Goal: Information Seeking & Learning: Learn about a topic

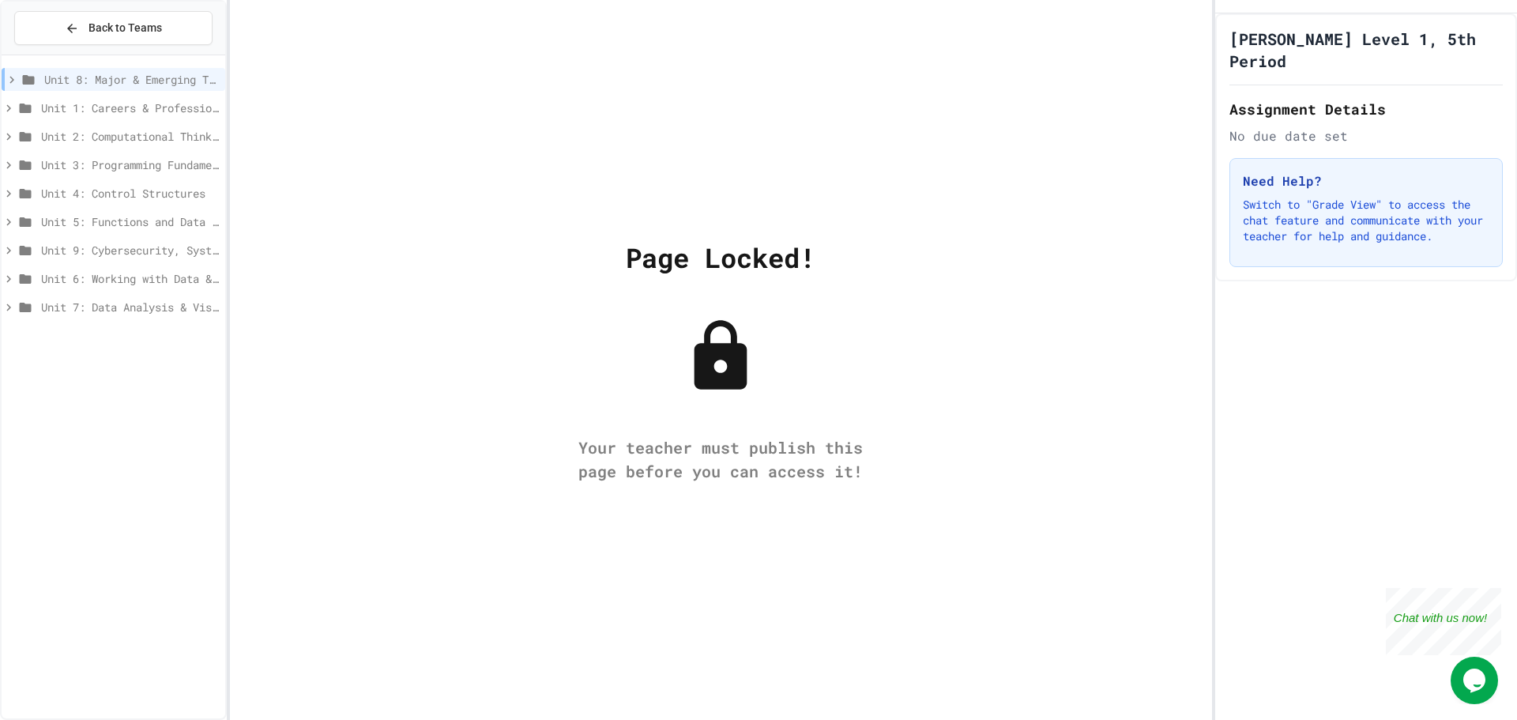
click at [194, 163] on span "Unit 3: Programming Fundamentals" at bounding box center [130, 164] width 178 height 17
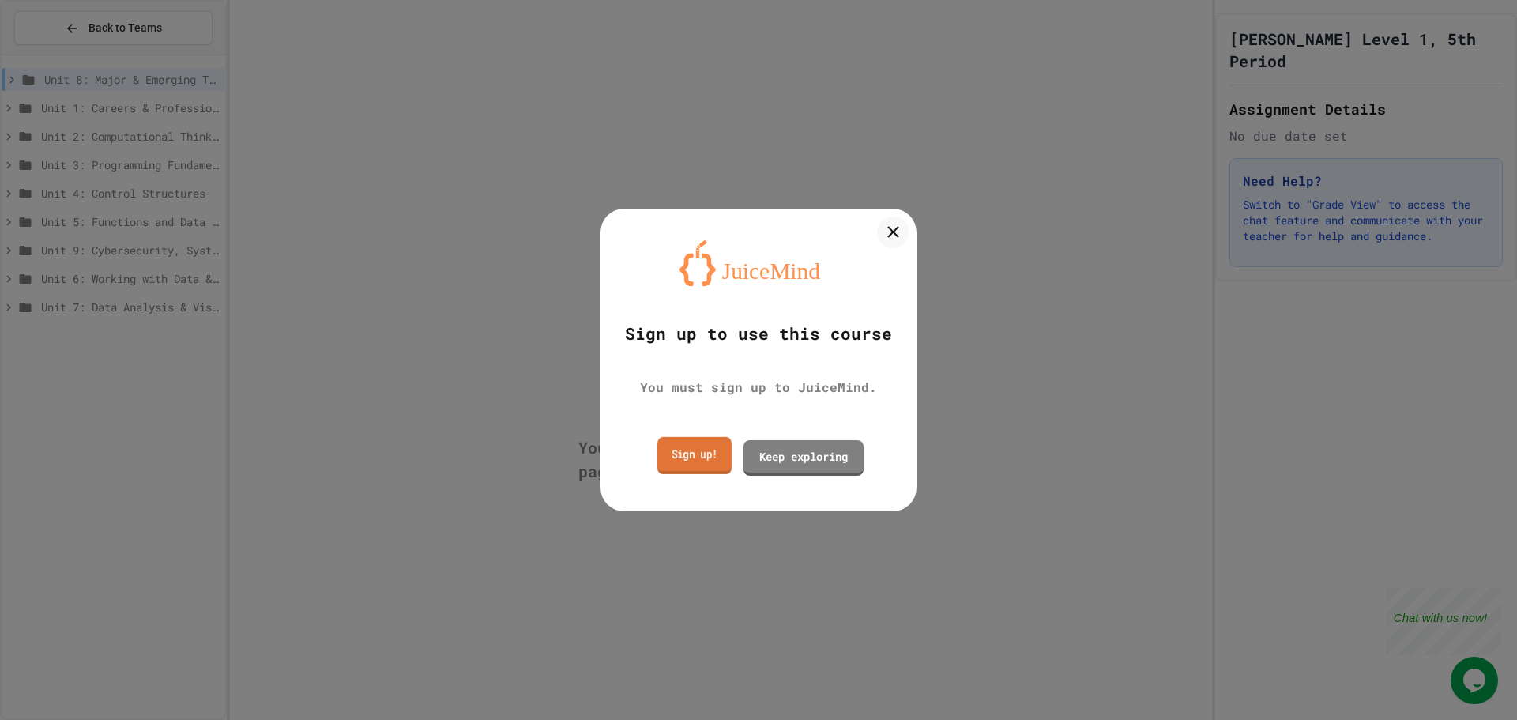
click at [658, 454] on link "Sign up!" at bounding box center [695, 455] width 74 height 37
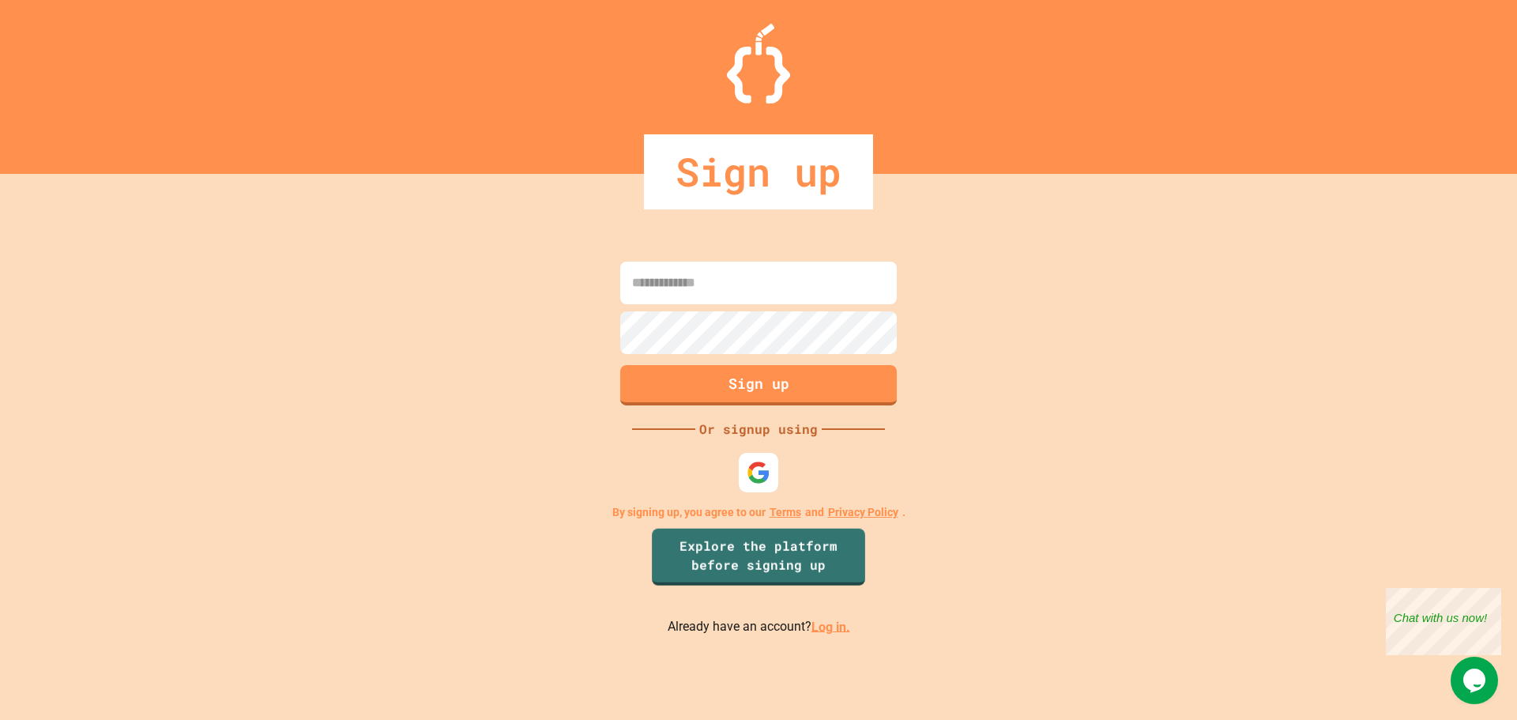
click at [822, 628] on link "Log in." at bounding box center [831, 626] width 39 height 15
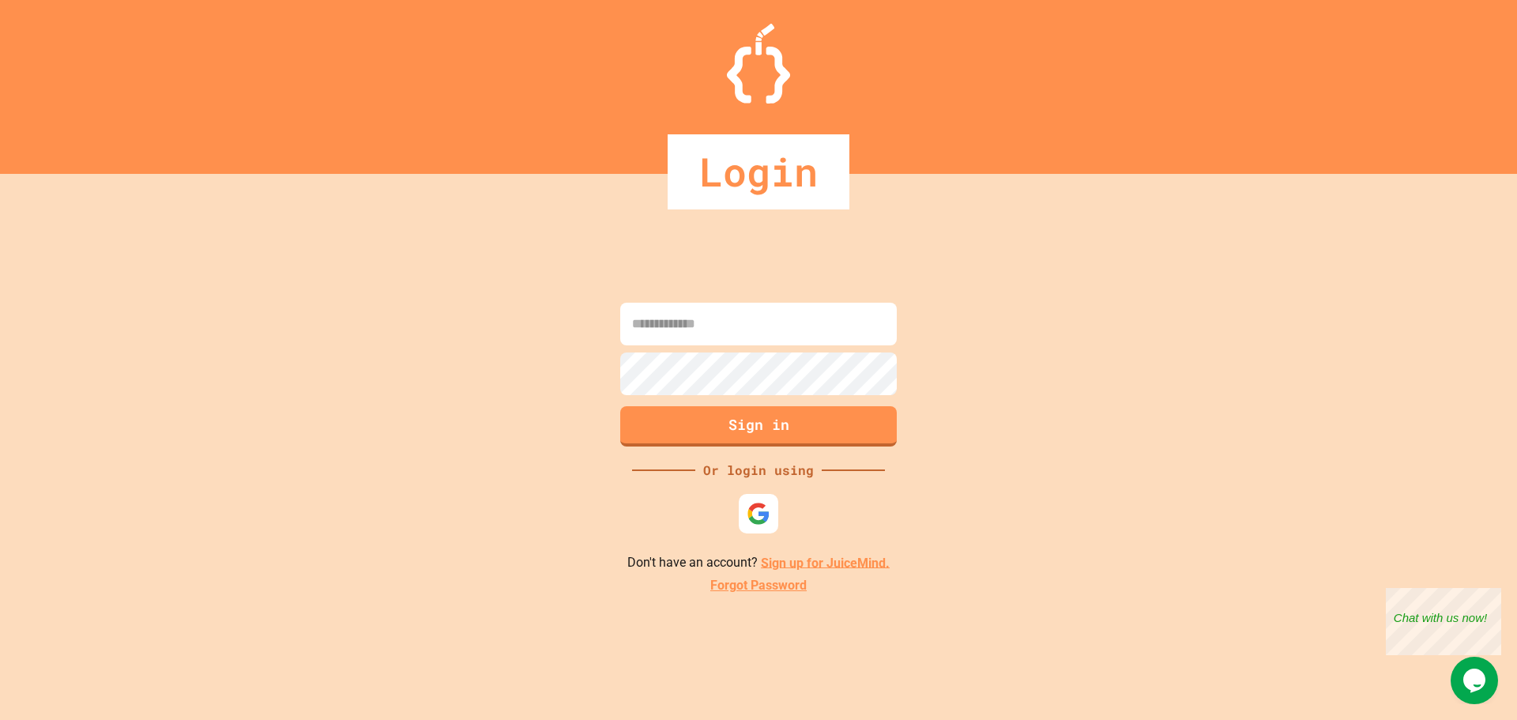
click at [776, 330] on input at bounding box center [758, 324] width 277 height 43
type input "**********"
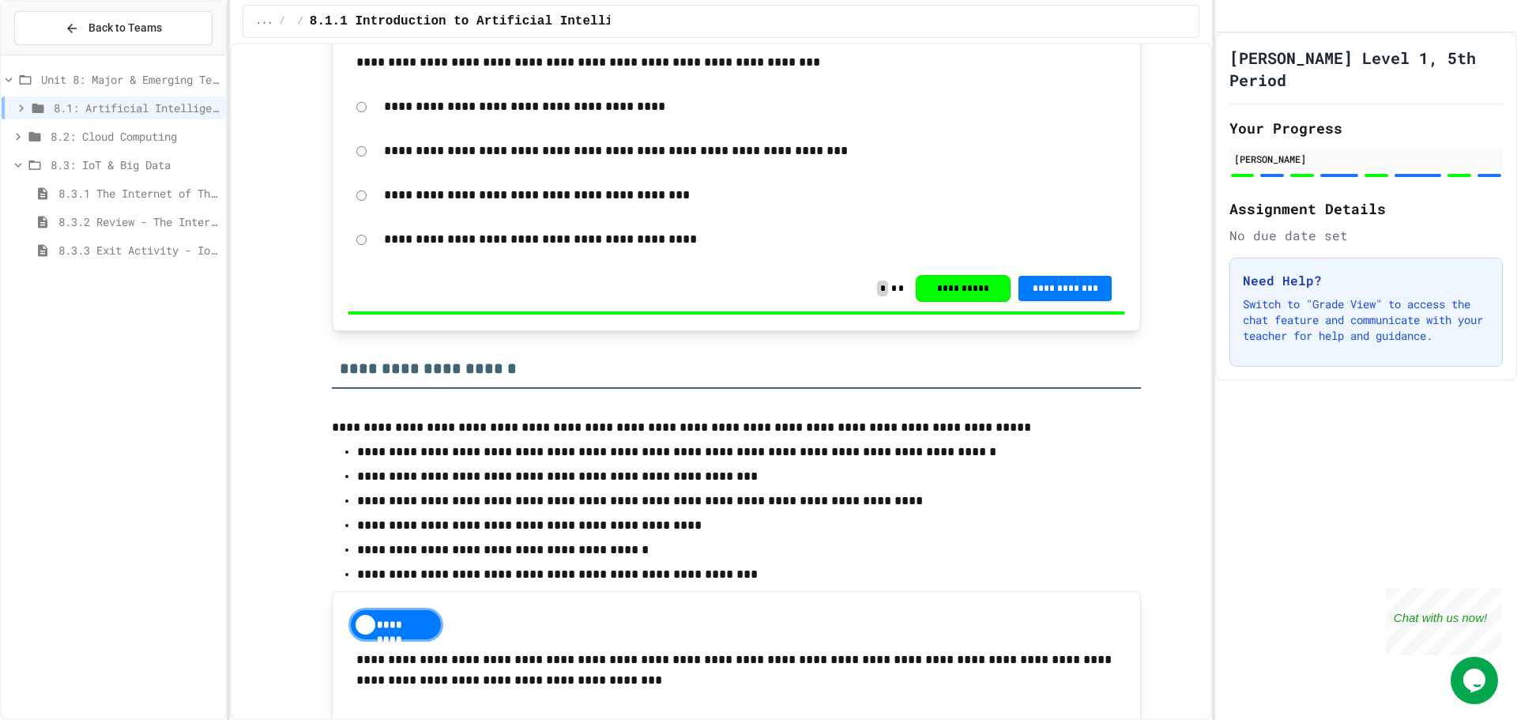
scroll to position [474, 0]
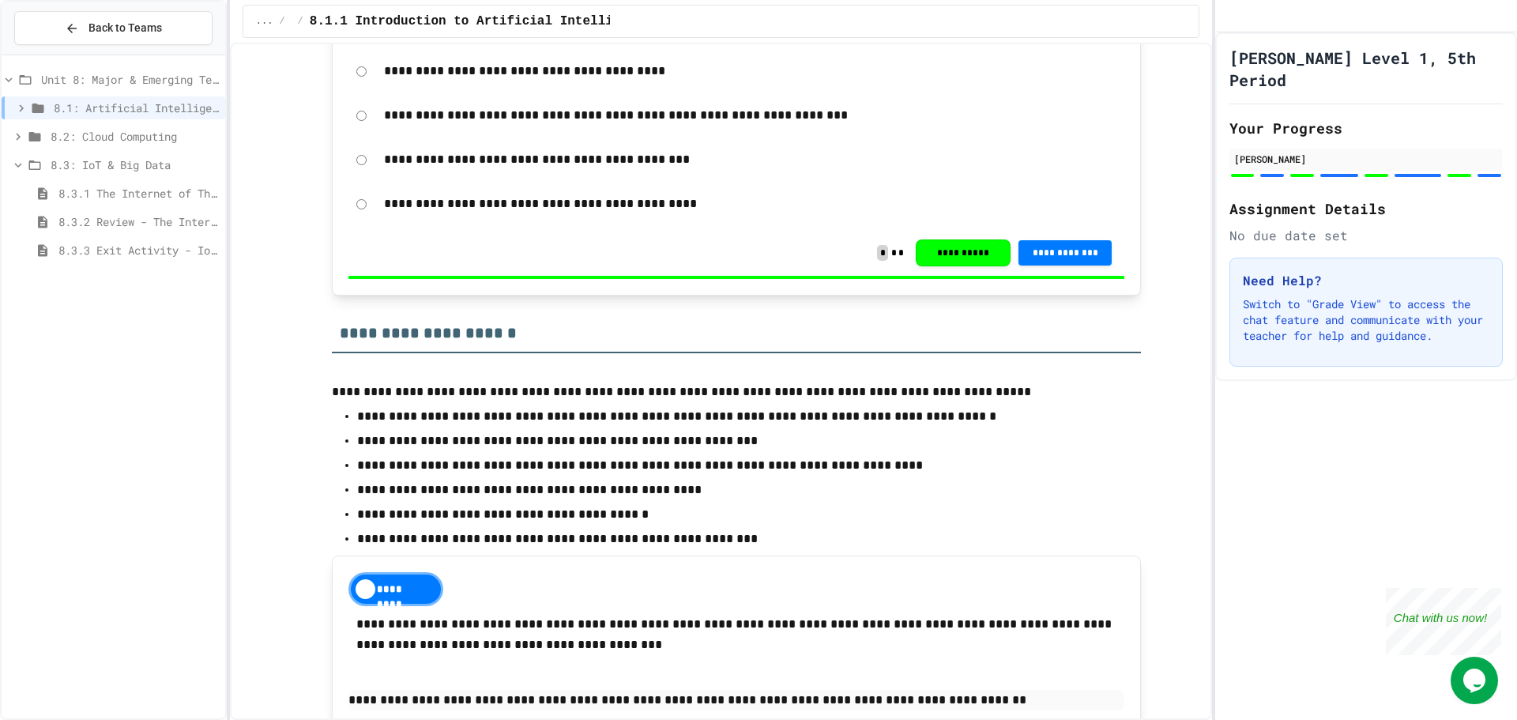
click at [198, 193] on span "8.3.1 The Internet of Things and Big Data: Our Connected Digital World" at bounding box center [138, 193] width 160 height 17
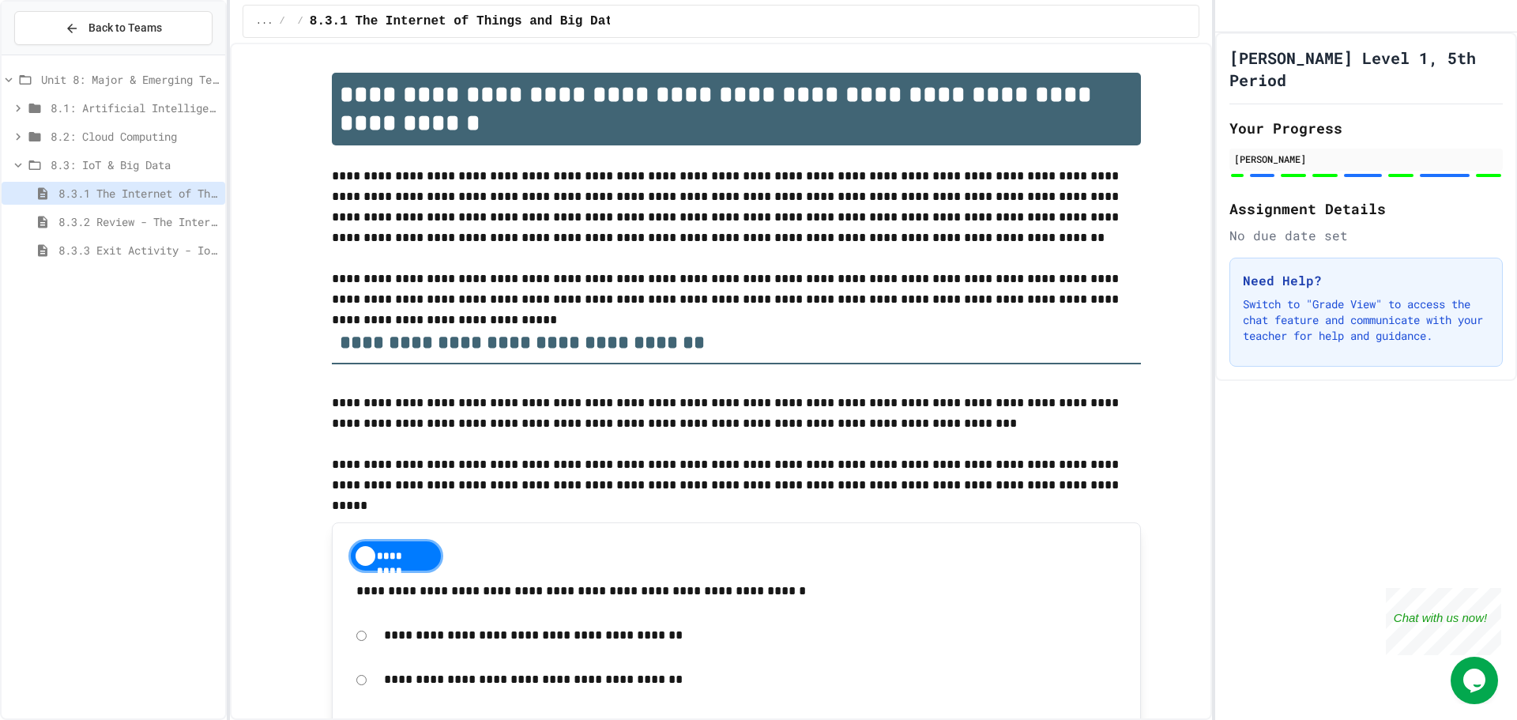
click at [204, 219] on span "8.3.2 Review - The Internet of Things and Big Data" at bounding box center [138, 221] width 160 height 17
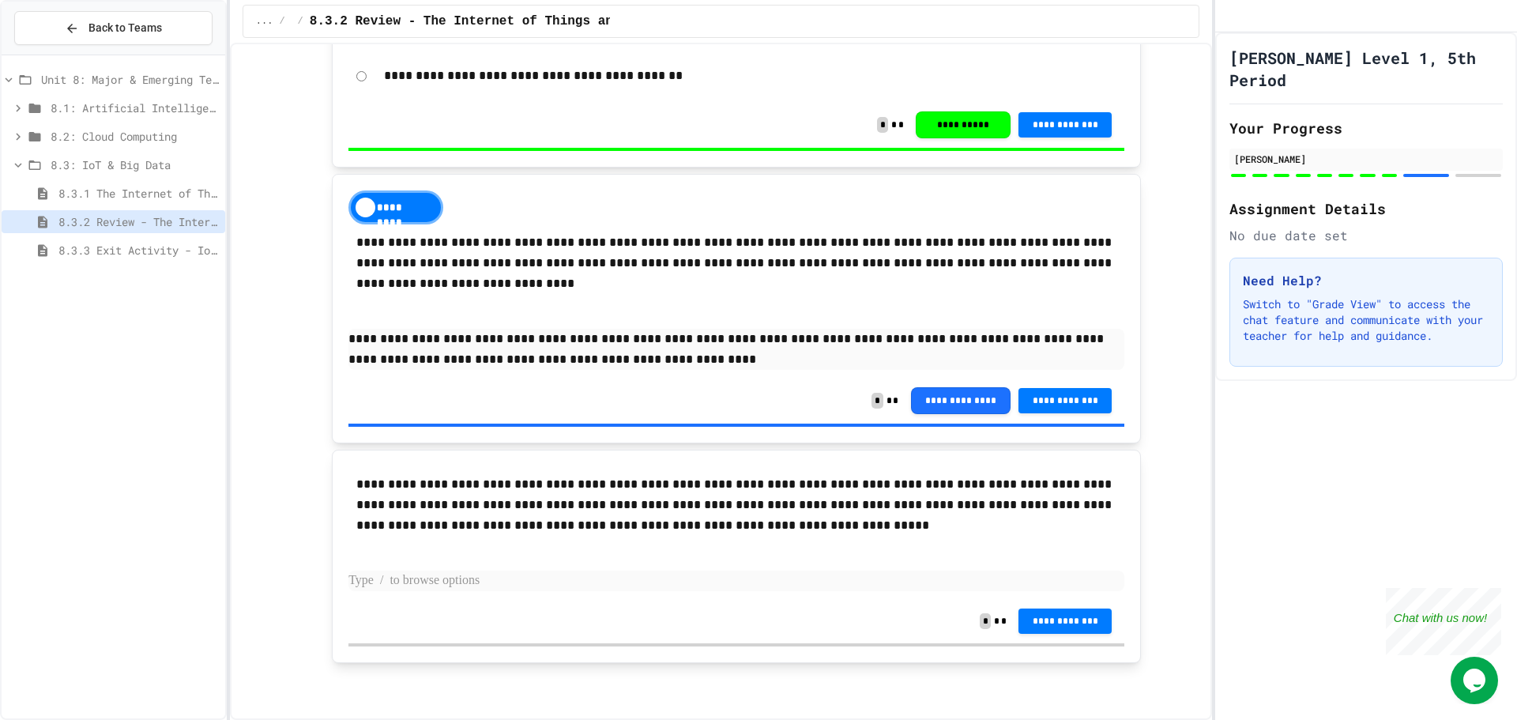
click at [447, 585] on p at bounding box center [737, 581] width 776 height 21
